Goal: Communication & Community: Ask a question

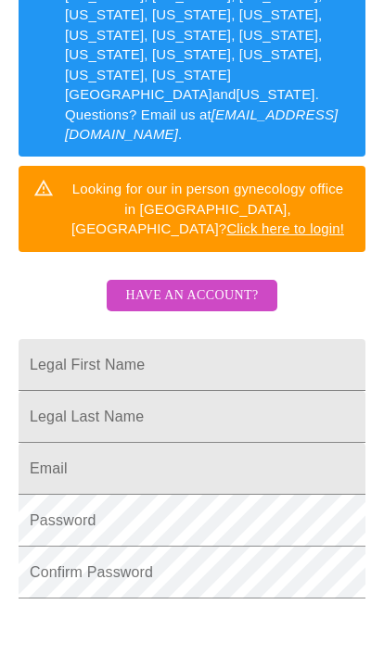
click at [230, 284] on span "Have an account?" at bounding box center [191, 295] width 132 height 23
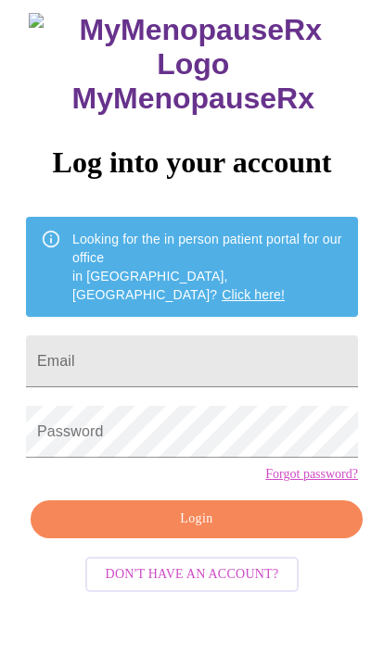
scroll to position [101, 0]
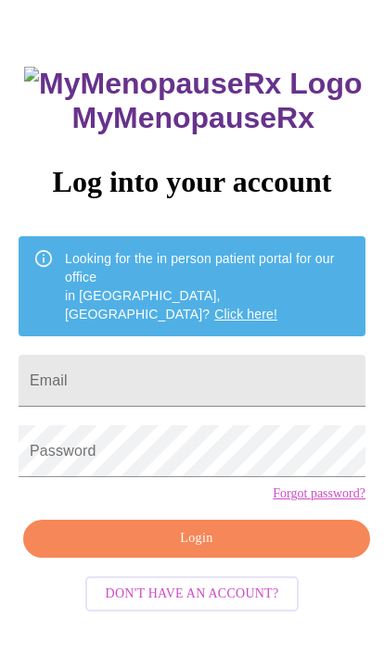
click at [230, 355] on input "Email" at bounding box center [192, 381] width 346 height 52
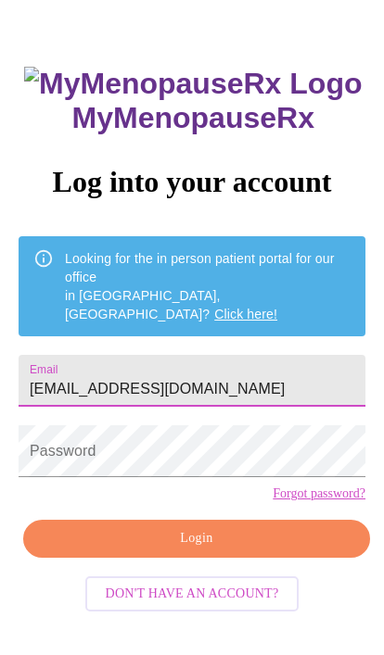
type input "[EMAIL_ADDRESS][DOMAIN_NAME]"
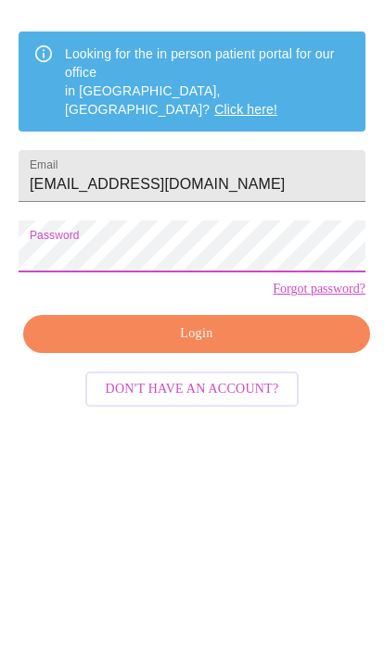
click at [260, 527] on span "Login" at bounding box center [196, 538] width 304 height 23
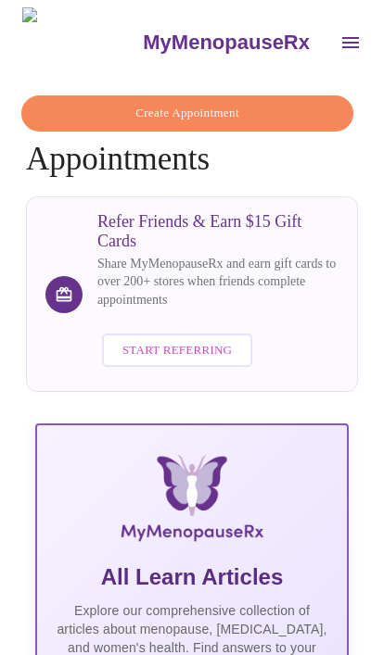
click at [342, 37] on icon "open drawer" at bounding box center [350, 42] width 17 height 11
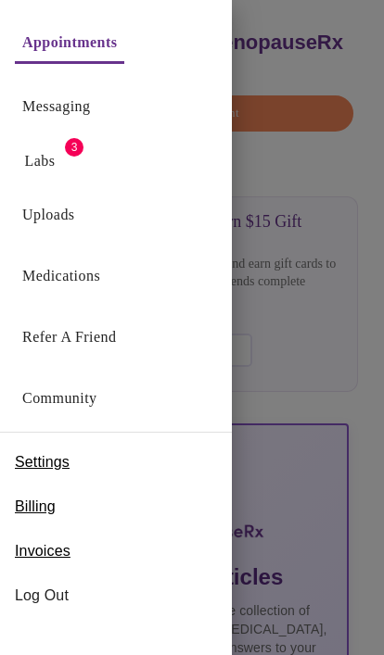
click at [90, 107] on link "Messaging" at bounding box center [56, 107] width 68 height 26
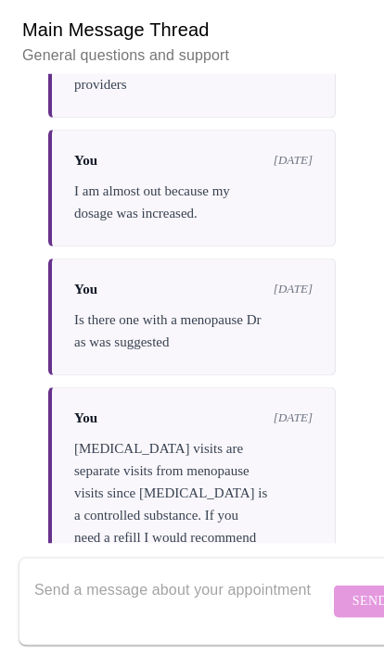
scroll to position [242, 0]
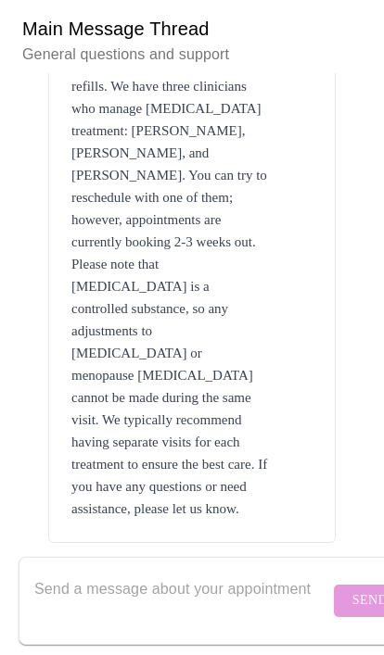
click at [193, 584] on textarea "Send a message about your appointment" at bounding box center [181, 601] width 295 height 59
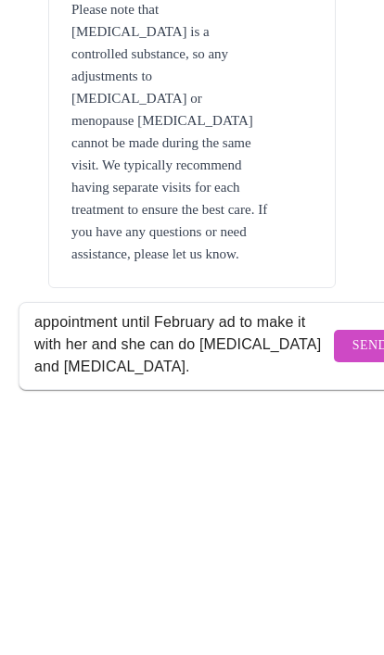
scroll to position [49, 0]
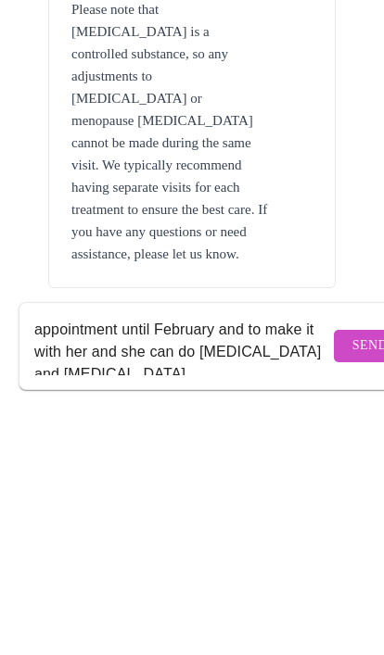
click at [264, 572] on textarea "The nurse I just saw for my [MEDICAL_DATA] said I don’t need an appointment unt…" at bounding box center [181, 601] width 295 height 59
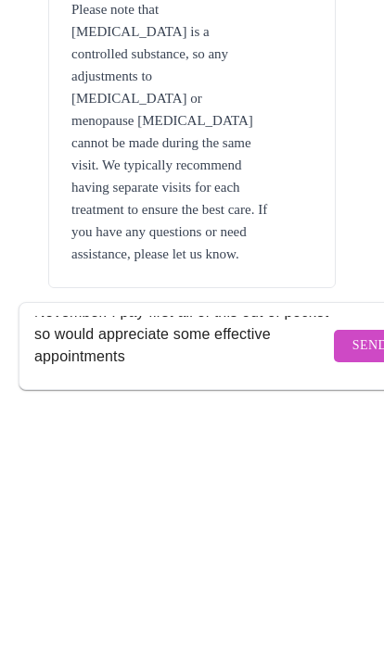
scroll to position [168, 0]
click at [241, 572] on textarea "The nurse I just saw for my [MEDICAL_DATA] said I don’t need an appointment unt…" at bounding box center [181, 601] width 295 height 59
click at [240, 572] on textarea "The nurse I just saw for my [MEDICAL_DATA] said I don’t need an appointment unt…" at bounding box center [181, 601] width 295 height 59
click at [180, 572] on textarea "The nurse I just saw for my [MEDICAL_DATA] said I don’t need an appointment unt…" at bounding box center [181, 601] width 295 height 59
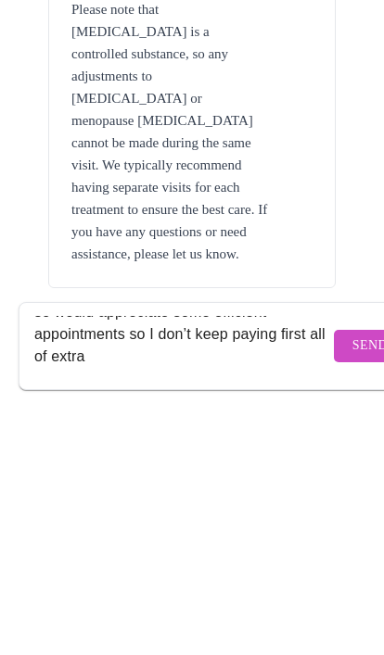
click at [107, 572] on textarea "The nurse I just saw for my [MEDICAL_DATA] said I don’t need an appointment unt…" at bounding box center [181, 601] width 295 height 59
click at [133, 572] on textarea "The nurse I just saw for my [MEDICAL_DATA] said I don’t need an appointment unt…" at bounding box center [181, 601] width 295 height 59
click at [132, 572] on textarea "The nurse I just saw for my [MEDICAL_DATA] said I don’t need an appointment unt…" at bounding box center [181, 601] width 295 height 59
click at [206, 572] on textarea "The nurse I just saw for my [MEDICAL_DATA] said I don’t need an appointment unt…" at bounding box center [181, 601] width 295 height 59
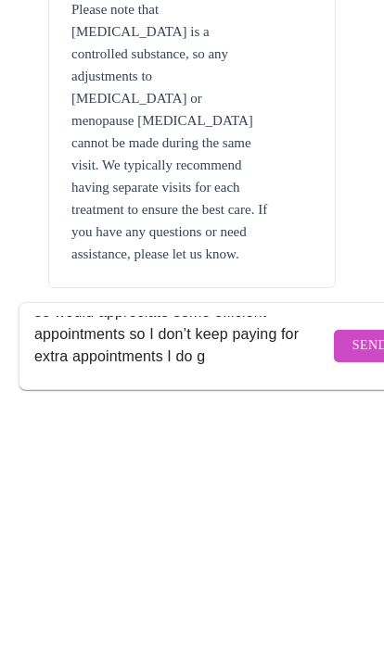
scroll to position [212, 0]
click at [47, 572] on textarea "The nurse I just saw for my [MEDICAL_DATA] said I don’t need an appointment unt…" at bounding box center [181, 601] width 295 height 59
click at [203, 572] on textarea "The nurse I just saw for my [MEDICAL_DATA] said I don’t need an appointment unt…" at bounding box center [181, 601] width 295 height 59
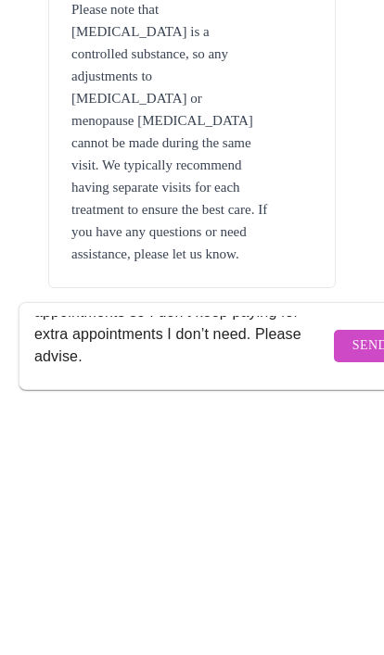
type textarea "The nurse I just saw for my [MEDICAL_DATA] said I don’t need an appointment unt…"
click at [352, 590] on span "Send" at bounding box center [369, 601] width 35 height 23
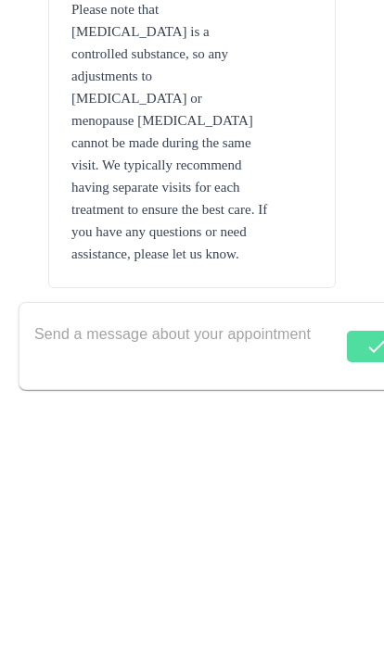
scroll to position [14347, 0]
